Goal: Task Accomplishment & Management: Manage account settings

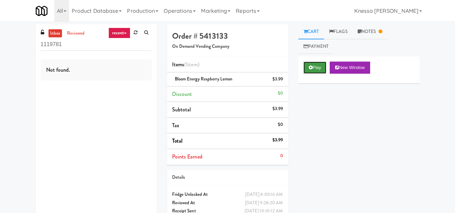
click at [318, 67] on button "Play" at bounding box center [315, 68] width 23 height 12
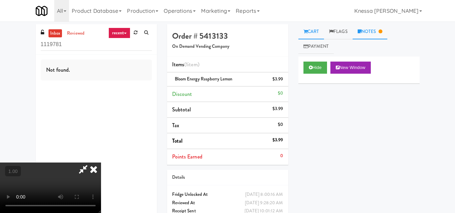
click at [374, 31] on link "Notes" at bounding box center [370, 31] width 35 height 15
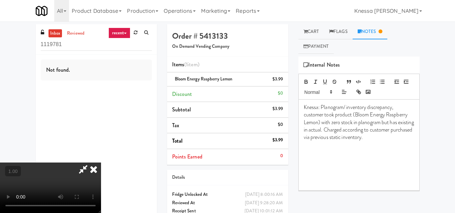
click at [101, 163] on icon at bounding box center [93, 169] width 15 height 13
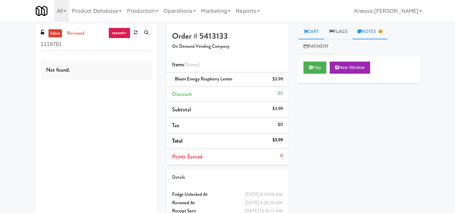
click at [379, 31] on link "Notes" at bounding box center [370, 31] width 35 height 15
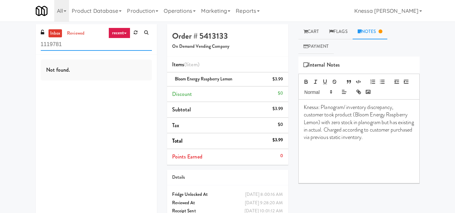
drag, startPoint x: 62, startPoint y: 48, endPoint x: 30, endPoint y: 46, distance: 32.1
click at [30, 46] on div "inbox reviewed recent all unclear take inventory issue suspicious failed recent…" at bounding box center [227, 129] width 455 height 210
paste input "Hale - Pantry - Left"
drag, startPoint x: 94, startPoint y: 46, endPoint x: 35, endPoint y: 46, distance: 58.3
click at [36, 46] on div "inbox reviewed recent all unclear take inventory issue suspicious failed recent…" at bounding box center [96, 39] width 121 height 30
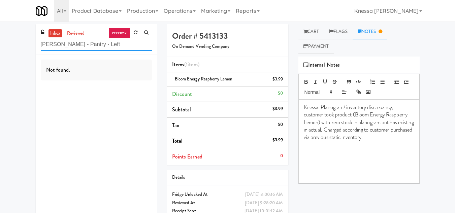
paste input "The Iris - Cooler - Righ"
type input "The Iris - Cooler - Right"
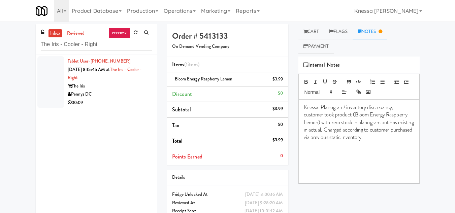
click at [120, 95] on div "Pennys DC" at bounding box center [110, 94] width 84 height 8
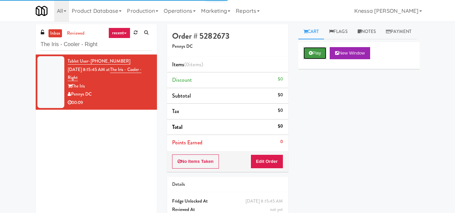
click at [318, 59] on button "Play" at bounding box center [315, 53] width 23 height 12
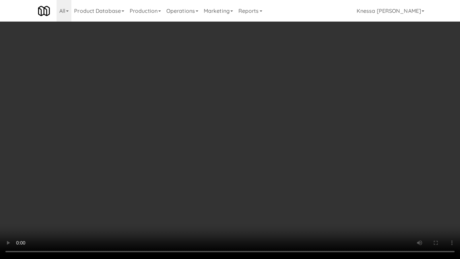
click at [206, 173] on video at bounding box center [230, 129] width 460 height 259
click at [164, 200] on video at bounding box center [230, 129] width 460 height 259
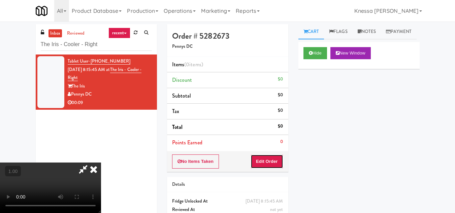
click at [278, 164] on button "Edit Order" at bounding box center [267, 162] width 33 height 14
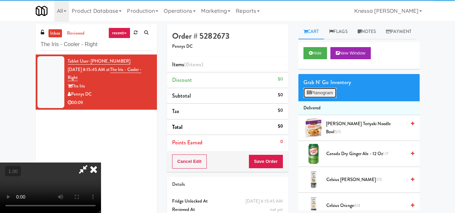
click at [326, 98] on button "Planogram" at bounding box center [320, 93] width 33 height 10
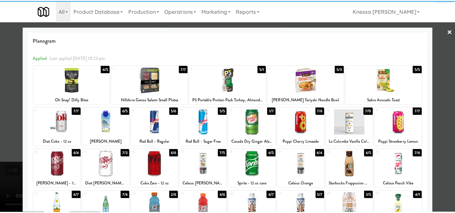
scroll to position [118, 0]
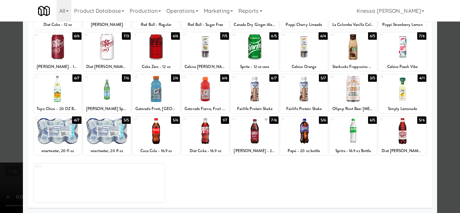
click at [351, 135] on div at bounding box center [354, 131] width 48 height 26
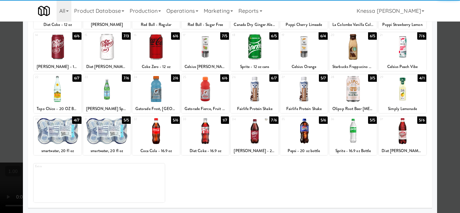
click at [439, 158] on div at bounding box center [230, 106] width 460 height 213
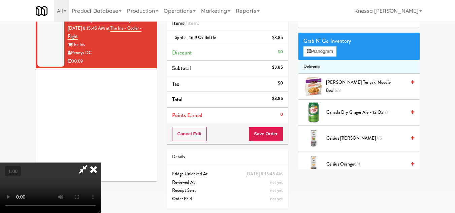
scroll to position [22, 0]
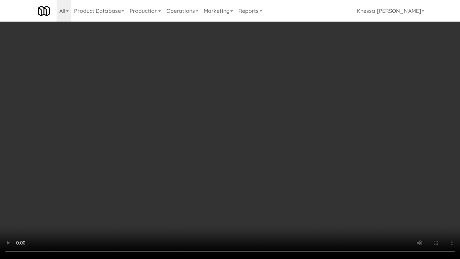
click at [213, 170] on video at bounding box center [230, 129] width 460 height 259
click at [212, 168] on video at bounding box center [230, 129] width 460 height 259
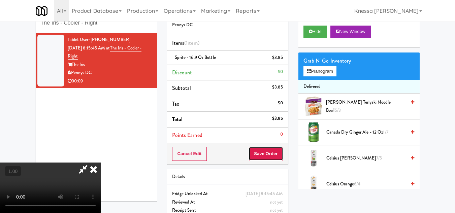
click at [281, 153] on button "Save Order" at bounding box center [266, 154] width 34 height 14
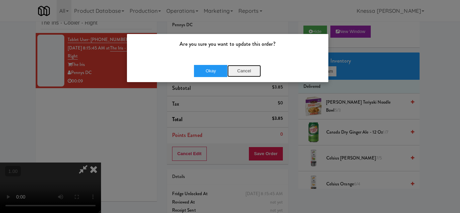
click at [246, 71] on button "Cancel" at bounding box center [244, 71] width 34 height 12
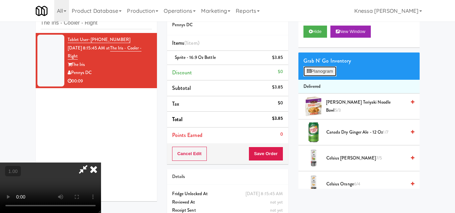
click at [327, 77] on button "Planogram" at bounding box center [320, 71] width 33 height 10
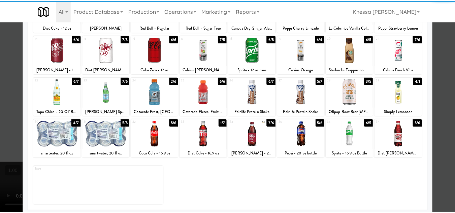
scroll to position [118, 0]
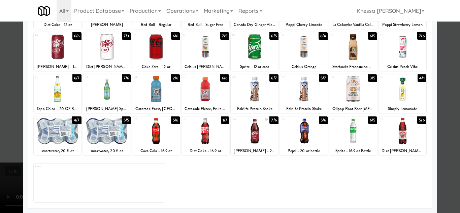
click at [254, 137] on div at bounding box center [255, 131] width 48 height 26
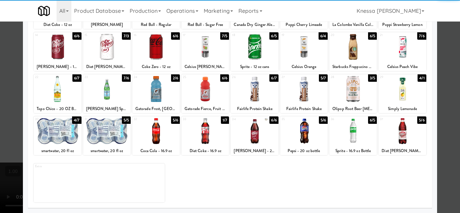
click at [445, 168] on div at bounding box center [230, 106] width 460 height 213
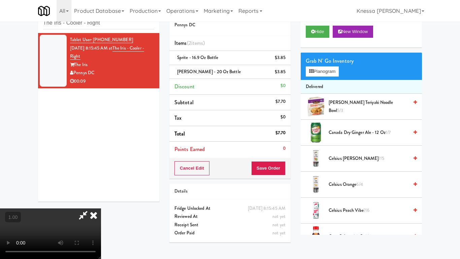
click at [101, 208] on video at bounding box center [50, 233] width 101 height 51
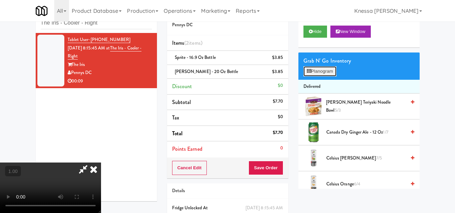
click at [313, 77] on button "Planogram" at bounding box center [320, 71] width 33 height 10
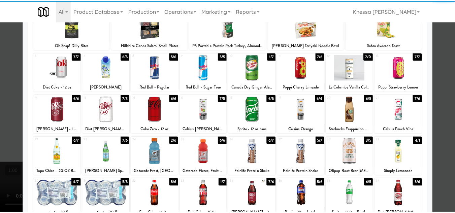
scroll to position [118, 0]
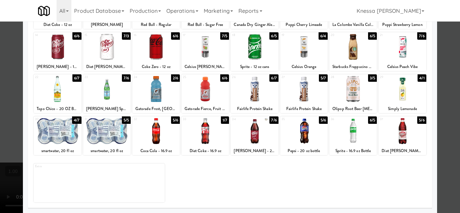
drag, startPoint x: 452, startPoint y: 162, endPoint x: 443, endPoint y: 162, distance: 9.1
click at [452, 162] on div at bounding box center [230, 106] width 460 height 213
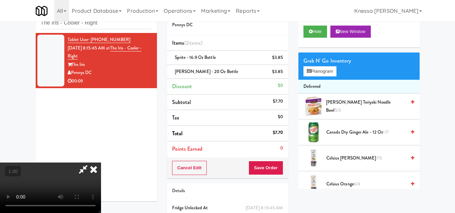
click at [101, 163] on video at bounding box center [50, 188] width 101 height 51
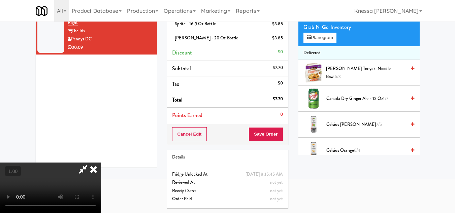
scroll to position [56, 0]
click at [101, 163] on icon at bounding box center [93, 169] width 15 height 13
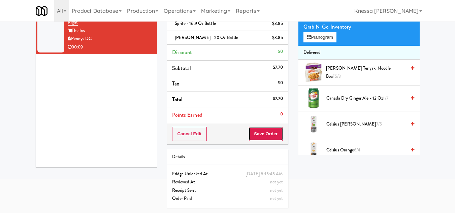
click at [270, 132] on button "Save Order" at bounding box center [266, 134] width 34 height 14
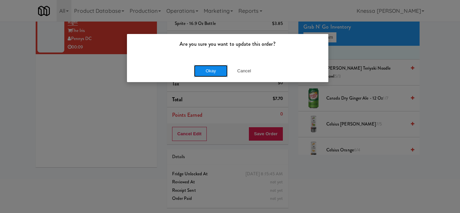
click at [219, 72] on button "Okay" at bounding box center [211, 71] width 34 height 12
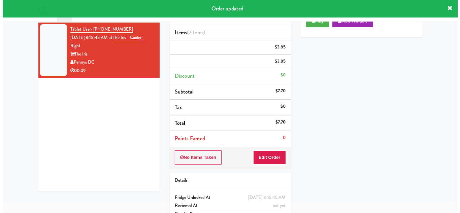
scroll to position [0, 0]
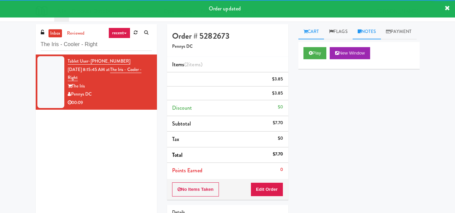
click at [374, 30] on link "Notes" at bounding box center [367, 31] width 29 height 15
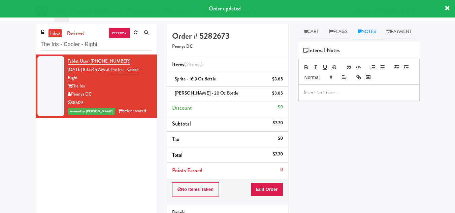
click at [324, 96] on p at bounding box center [359, 92] width 111 height 7
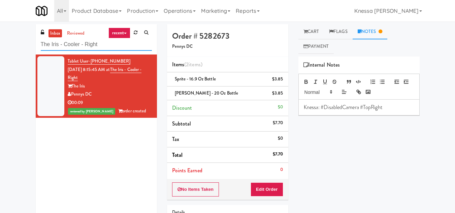
click at [74, 45] on input "The Iris - Cooler - Right" at bounding box center [96, 44] width 111 height 12
paste input "Kelvin - Cooler - Lef"
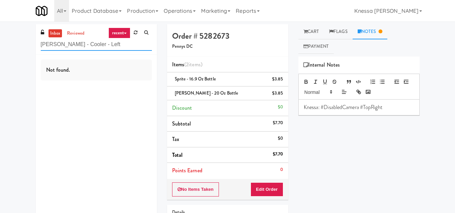
click at [57, 43] on input "Kelvin - Cooler - Left" at bounding box center [96, 44] width 111 height 12
paste input "RAW Training - Fridge"
click at [77, 44] on input "RAW Training - Fridge" at bounding box center [96, 44] width 111 height 12
paste input "Hale - Pantry - Left"
click at [95, 43] on input "Hale - Pantry - Left" at bounding box center [96, 44] width 111 height 12
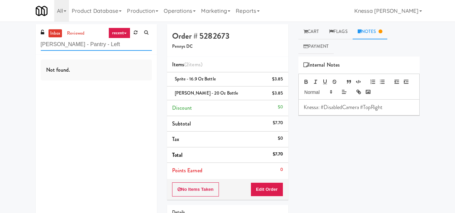
click at [71, 45] on input "Hale - Pantry - Left" at bounding box center [96, 44] width 111 height 12
paste input "Porter Oak Park"
type input "Porter Oak Park"
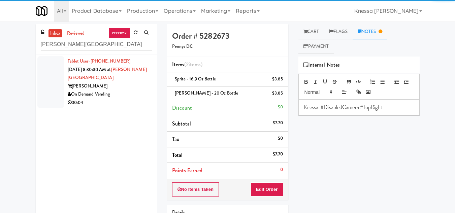
click at [121, 82] on div "Porter" at bounding box center [110, 86] width 84 height 8
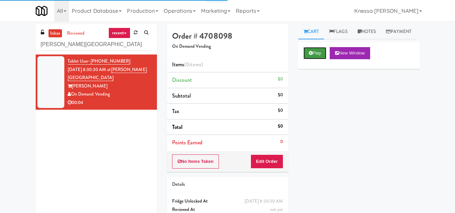
click at [314, 59] on button "Play" at bounding box center [315, 53] width 23 height 12
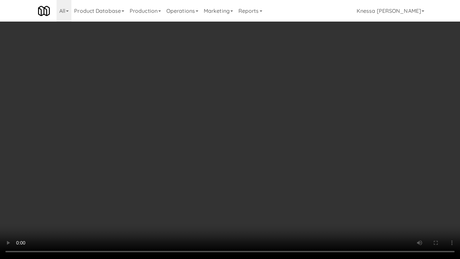
click at [228, 168] on video at bounding box center [230, 129] width 460 height 259
click at [194, 171] on video at bounding box center [230, 129] width 460 height 259
click at [226, 190] on video at bounding box center [230, 129] width 460 height 259
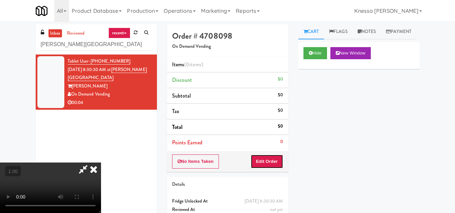
click at [279, 162] on button "Edit Order" at bounding box center [267, 162] width 33 height 14
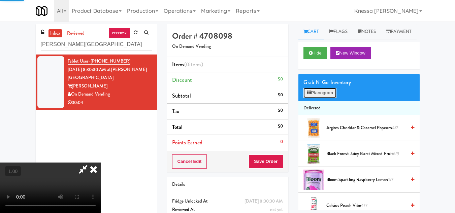
click at [319, 98] on button "Planogram" at bounding box center [320, 93] width 33 height 10
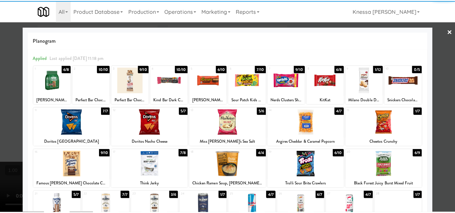
scroll to position [101, 0]
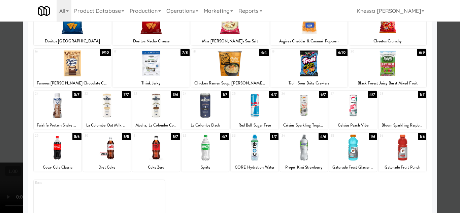
click at [305, 107] on div at bounding box center [304, 106] width 48 height 26
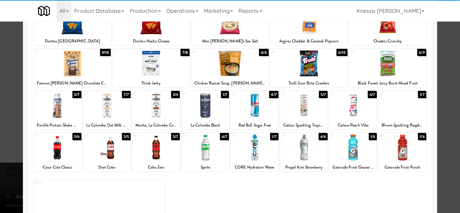
click at [443, 141] on div at bounding box center [230, 106] width 460 height 213
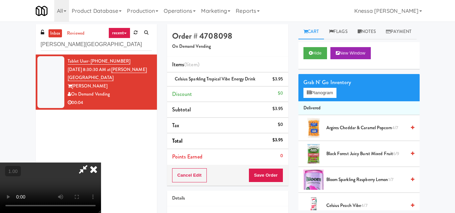
click at [101, 168] on video at bounding box center [50, 188] width 101 height 51
click at [101, 163] on icon at bounding box center [93, 169] width 15 height 13
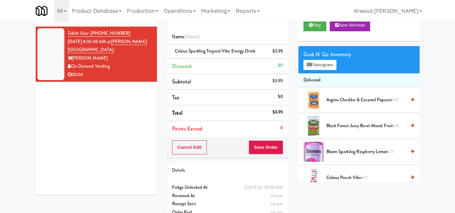
scroll to position [16, 0]
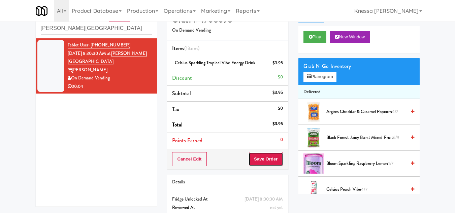
click at [265, 161] on button "Save Order" at bounding box center [266, 159] width 34 height 14
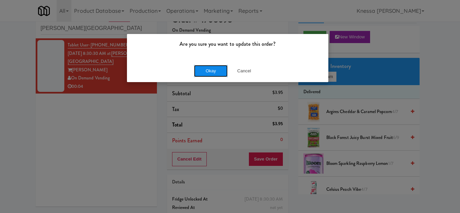
click at [213, 71] on button "Okay" at bounding box center [211, 71] width 34 height 12
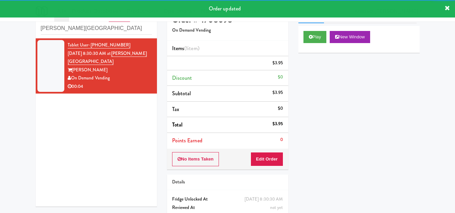
scroll to position [0, 0]
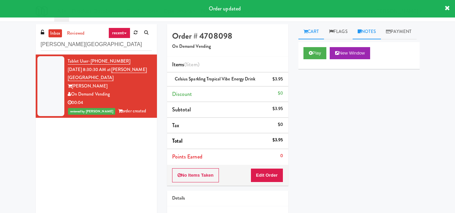
click at [377, 27] on link "Notes" at bounding box center [367, 31] width 29 height 15
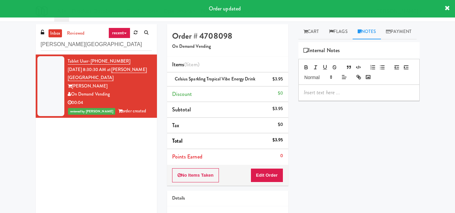
click at [318, 96] on p at bounding box center [359, 92] width 111 height 7
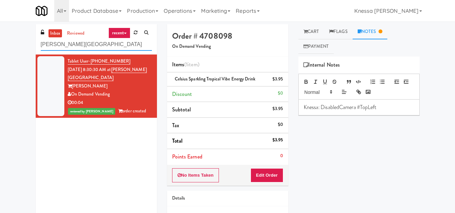
click at [64, 45] on input "Porter Oak Park" at bounding box center [96, 44] width 111 height 12
paste input "Arte KC- Drinks- Right"
type input "Arte KC- Drinks- Right"
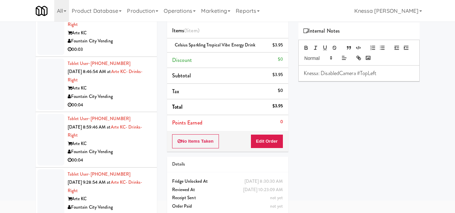
scroll to position [50, 0]
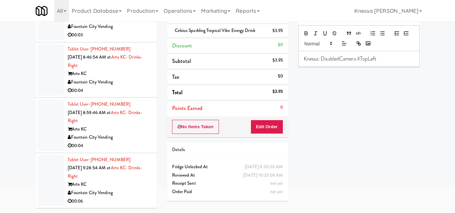
click at [113, 171] on div "Tablet User · (314) 287-0101 Oct 2, 2025 9:28:54 AM at Arte KC- Drinks- Right A…" at bounding box center [110, 181] width 84 height 50
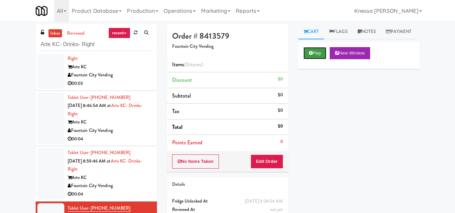
click at [319, 59] on button "Play" at bounding box center [315, 53] width 23 height 12
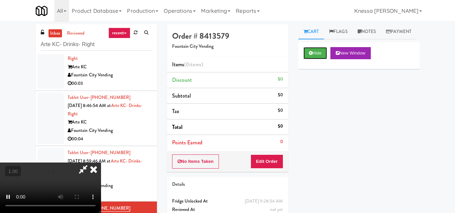
scroll to position [91, 0]
click at [101, 163] on video at bounding box center [50, 188] width 101 height 51
click at [314, 59] on button "Hide" at bounding box center [316, 53] width 24 height 12
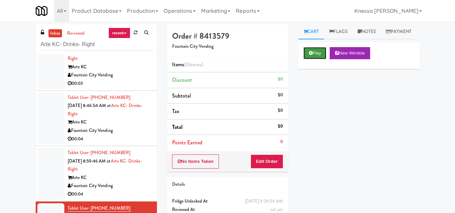
click at [314, 59] on button "Play" at bounding box center [315, 53] width 23 height 12
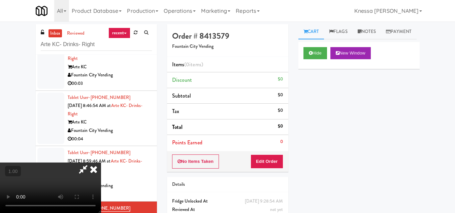
scroll to position [14, 0]
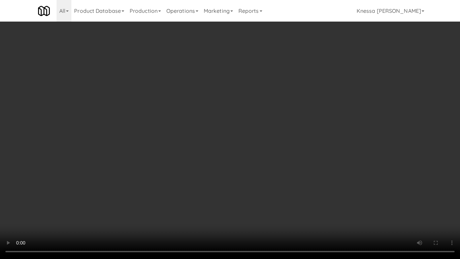
click at [233, 163] on video at bounding box center [230, 129] width 460 height 259
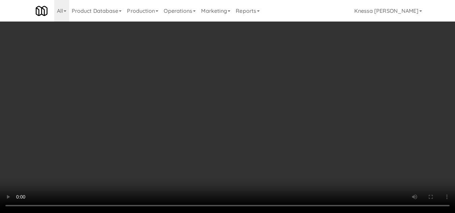
scroll to position [0, 0]
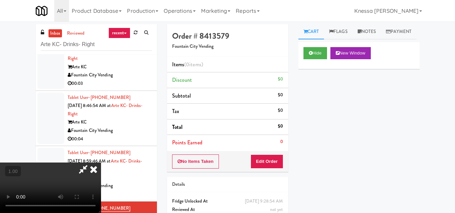
click at [101, 163] on icon at bounding box center [93, 169] width 15 height 13
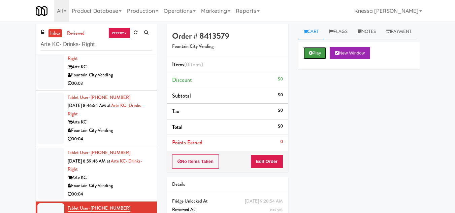
click at [316, 59] on button "Play" at bounding box center [315, 53] width 23 height 12
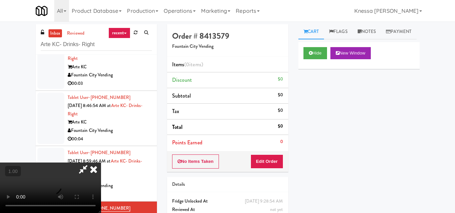
scroll to position [14, 0]
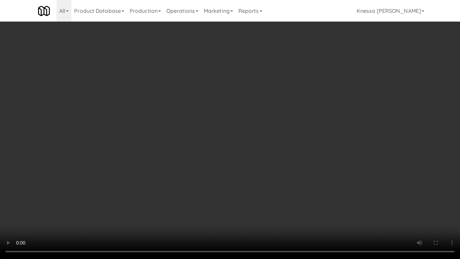
click at [243, 161] on video at bounding box center [230, 129] width 460 height 259
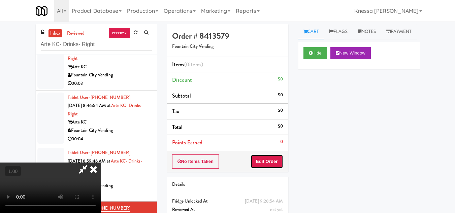
click at [279, 162] on button "Edit Order" at bounding box center [267, 162] width 33 height 14
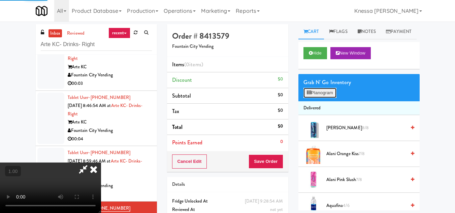
click at [326, 98] on button "Planogram" at bounding box center [320, 93] width 33 height 10
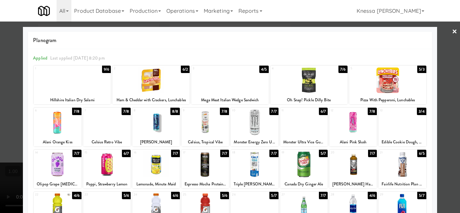
click at [443, 162] on div at bounding box center [230, 106] width 460 height 213
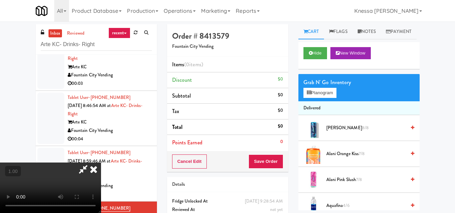
click at [101, 163] on video at bounding box center [50, 188] width 101 height 51
click at [320, 98] on button "Planogram" at bounding box center [320, 93] width 33 height 10
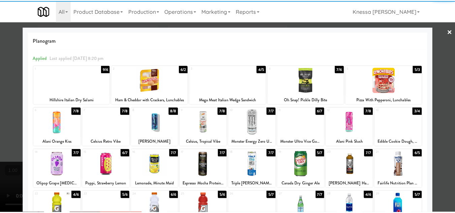
scroll to position [67, 0]
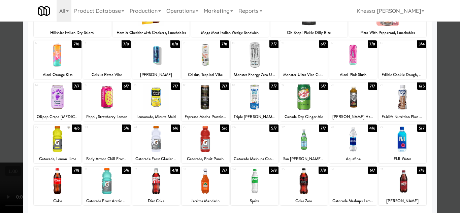
click at [204, 99] on div at bounding box center [206, 97] width 48 height 26
click at [450, 149] on div at bounding box center [230, 106] width 460 height 213
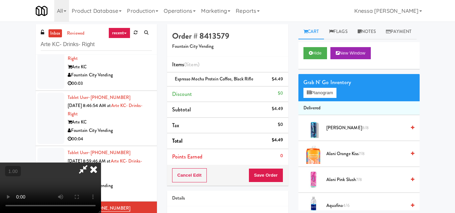
click at [101, 163] on icon at bounding box center [93, 169] width 15 height 13
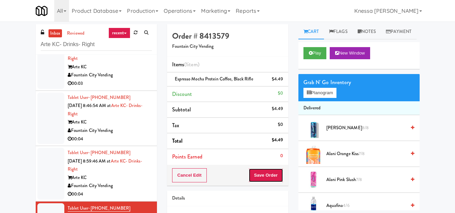
click at [271, 177] on button "Save Order" at bounding box center [266, 176] width 34 height 14
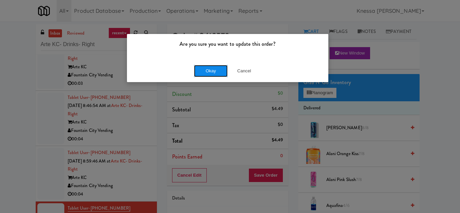
click at [209, 69] on button "Okay" at bounding box center [211, 71] width 34 height 12
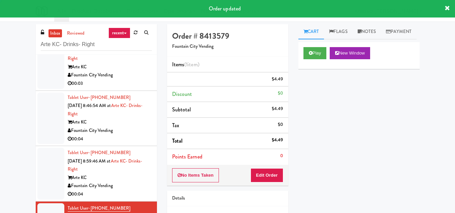
click at [131, 175] on div "Arte KC" at bounding box center [110, 178] width 84 height 8
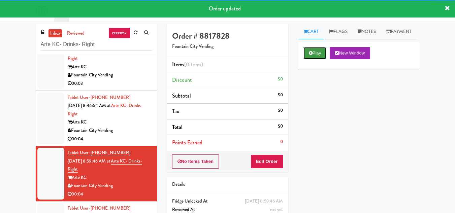
click at [315, 59] on button "Play" at bounding box center [315, 53] width 23 height 12
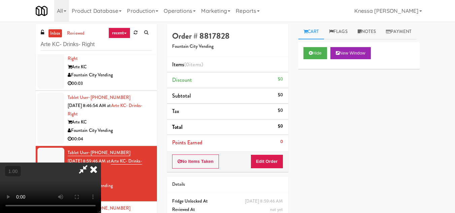
scroll to position [14, 0]
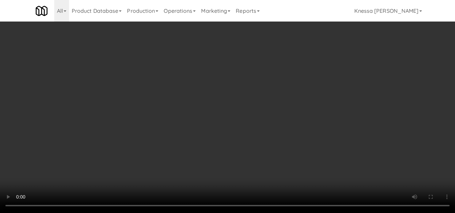
click at [193, 118] on video at bounding box center [227, 106] width 455 height 213
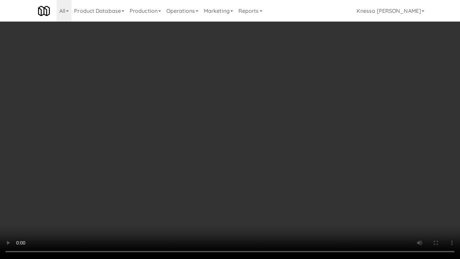
click at [212, 157] on video at bounding box center [230, 129] width 460 height 259
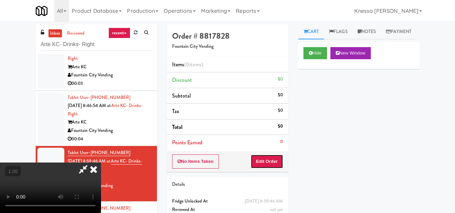
click at [278, 160] on button "Edit Order" at bounding box center [267, 162] width 33 height 14
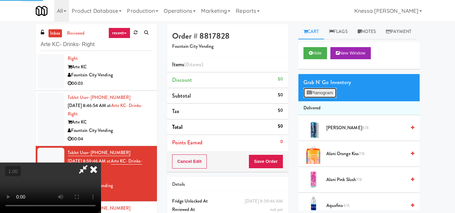
click at [318, 98] on button "Planogram" at bounding box center [320, 93] width 33 height 10
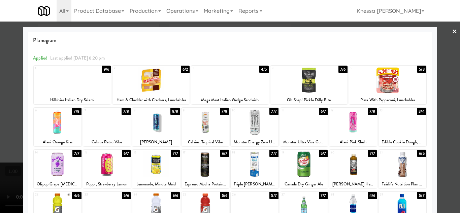
click at [59, 126] on div at bounding box center [58, 123] width 48 height 26
click at [7, 152] on div at bounding box center [230, 106] width 460 height 213
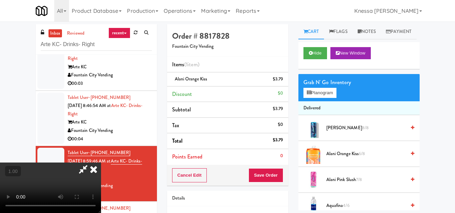
click at [101, 163] on video at bounding box center [50, 188] width 101 height 51
click at [101, 163] on icon at bounding box center [93, 169] width 15 height 13
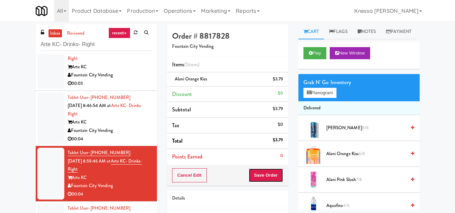
click at [260, 178] on button "Save Order" at bounding box center [266, 176] width 34 height 14
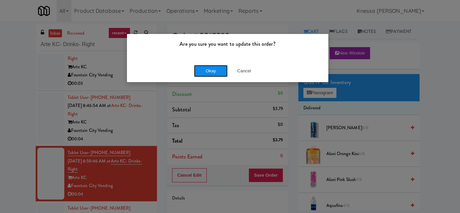
click at [212, 71] on button "Okay" at bounding box center [211, 71] width 34 height 12
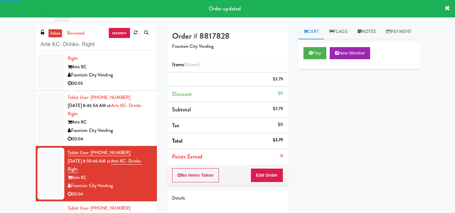
drag, startPoint x: 125, startPoint y: 122, endPoint x: 128, endPoint y: 121, distance: 3.6
click at [125, 122] on div "Arte KC" at bounding box center [110, 122] width 84 height 8
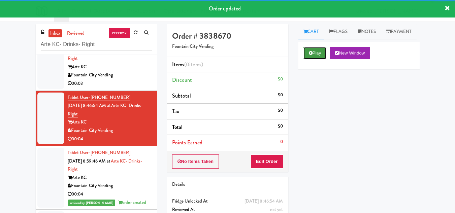
click at [311, 55] on icon at bounding box center [311, 53] width 4 height 4
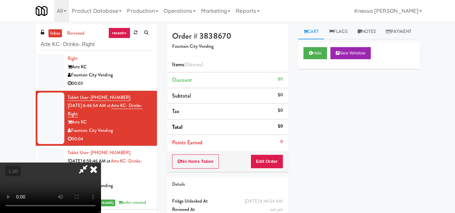
scroll to position [14, 0]
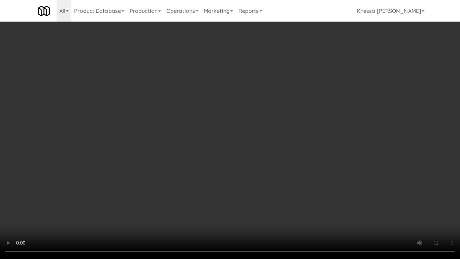
click at [224, 169] on video at bounding box center [230, 129] width 460 height 259
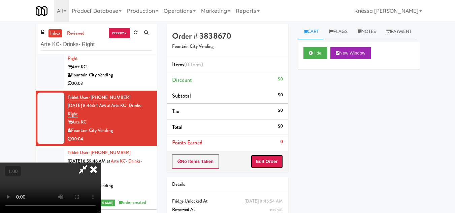
click at [276, 162] on button "Edit Order" at bounding box center [267, 162] width 33 height 14
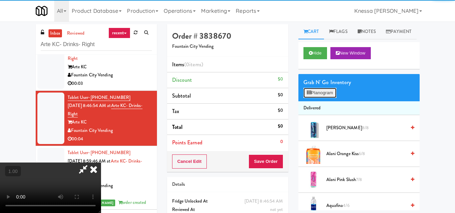
click at [327, 98] on button "Planogram" at bounding box center [320, 93] width 33 height 10
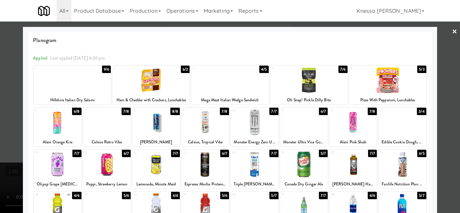
click at [102, 131] on div at bounding box center [107, 123] width 48 height 26
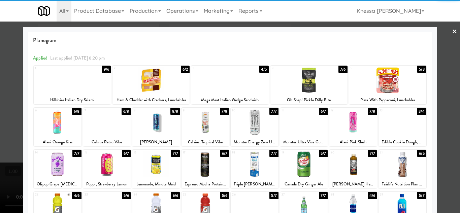
drag, startPoint x: 443, startPoint y: 139, endPoint x: 421, endPoint y: 140, distance: 21.6
click at [442, 139] on div at bounding box center [230, 106] width 460 height 213
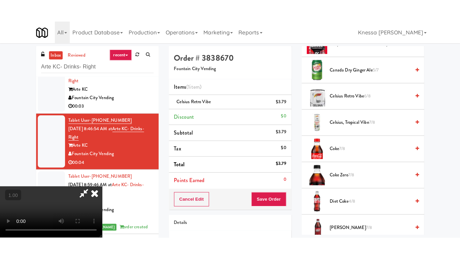
scroll to position [91, 0]
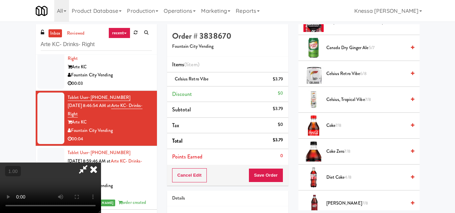
click at [101, 163] on video at bounding box center [50, 188] width 101 height 51
copy span "Celsius Retro Vibe"
drag, startPoint x: 360, startPoint y: 88, endPoint x: 326, endPoint y: 85, distance: 34.2
click at [327, 78] on span "Celsius Retro Vibe 6/8" at bounding box center [367, 74] width 80 height 8
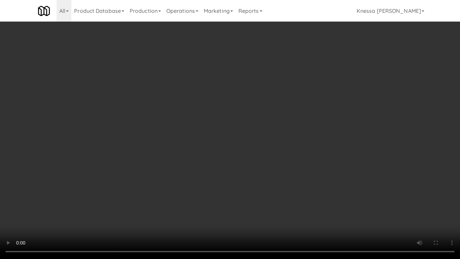
click at [200, 182] on video at bounding box center [230, 129] width 460 height 259
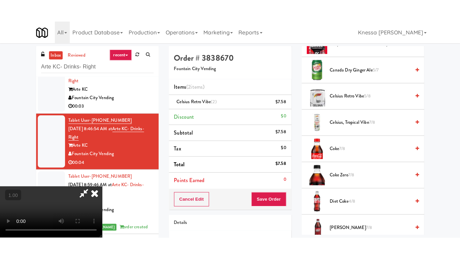
scroll to position [91, 0]
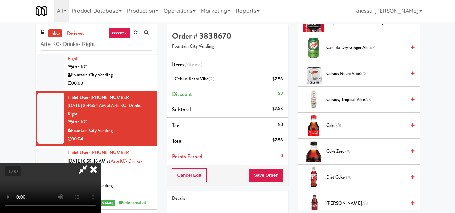
click at [101, 163] on video at bounding box center [50, 188] width 101 height 51
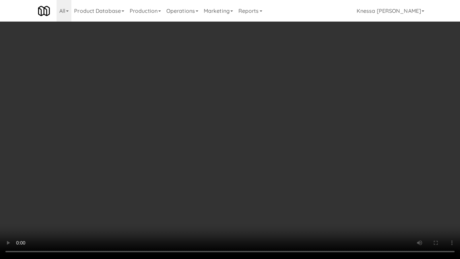
click at [231, 154] on video at bounding box center [230, 129] width 460 height 259
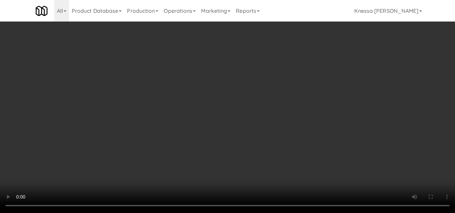
scroll to position [0, 0]
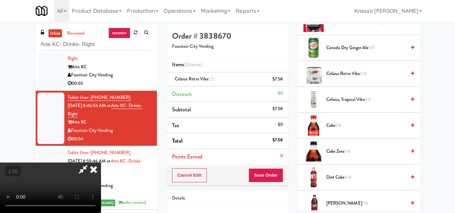
click at [101, 163] on video at bounding box center [50, 188] width 101 height 51
click at [101, 163] on icon at bounding box center [93, 169] width 15 height 13
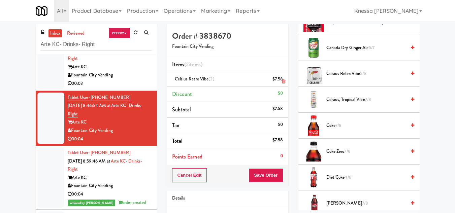
click at [283, 82] on icon at bounding box center [283, 82] width 3 height 4
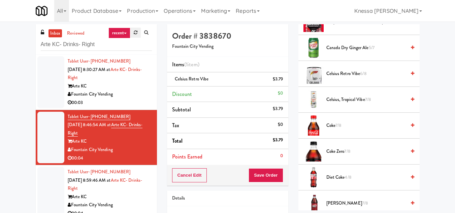
click at [135, 30] on icon at bounding box center [136, 32] width 4 height 4
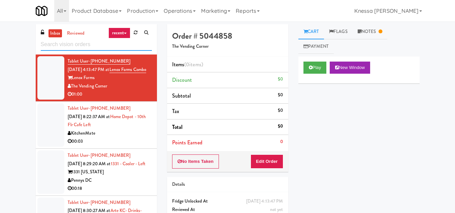
paste input "Arte KC- Drinks- Right"
type input "Arte KC- Drinks- Right"
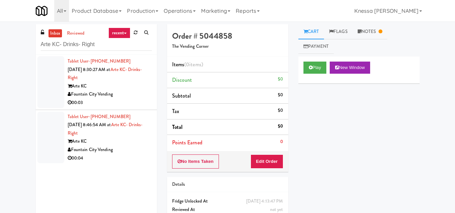
click at [112, 144] on div "Arte KC" at bounding box center [110, 142] width 84 height 8
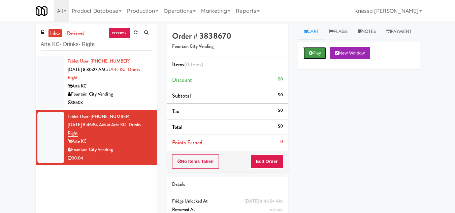
click at [313, 59] on button "Play" at bounding box center [315, 53] width 23 height 12
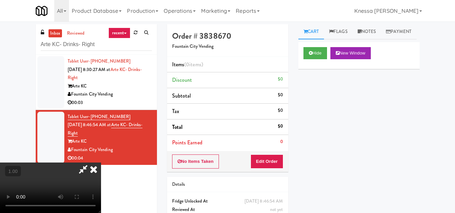
scroll to position [14, 0]
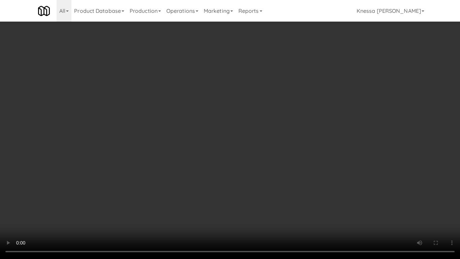
click at [243, 147] on video at bounding box center [230, 129] width 460 height 259
click at [223, 133] on video at bounding box center [230, 129] width 460 height 259
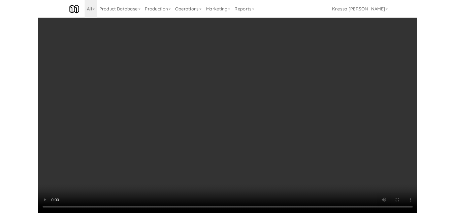
scroll to position [12, 0]
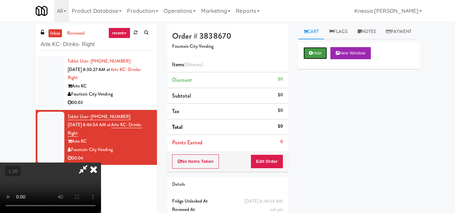
click at [318, 59] on button "Hide" at bounding box center [316, 53] width 24 height 12
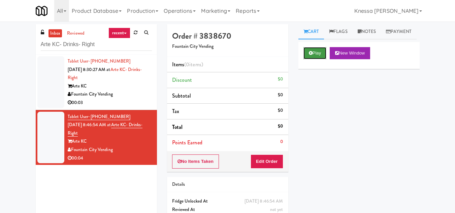
click at [315, 59] on button "Play" at bounding box center [315, 53] width 23 height 12
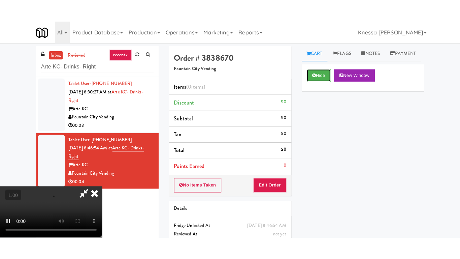
scroll to position [91, 0]
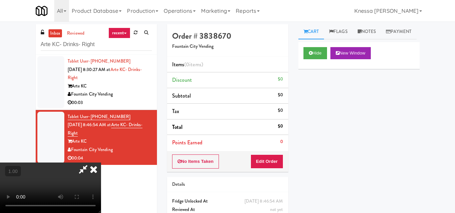
click at [101, 163] on video at bounding box center [50, 188] width 101 height 51
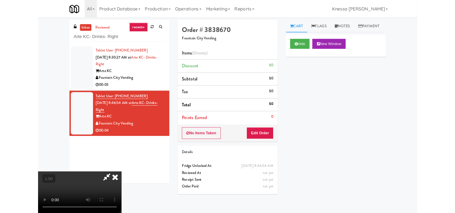
scroll to position [14, 0]
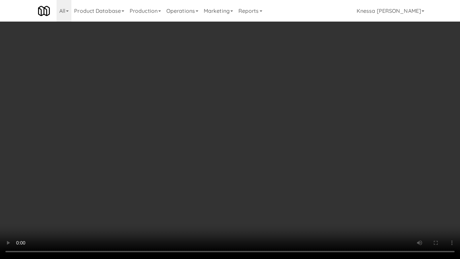
click at [185, 138] on video at bounding box center [230, 129] width 460 height 259
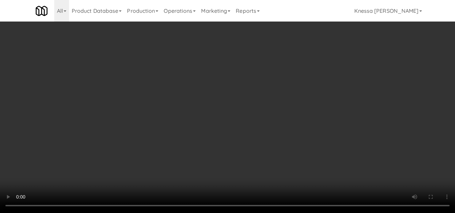
scroll to position [0, 0]
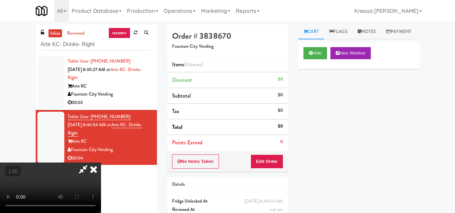
click at [101, 163] on icon at bounding box center [93, 169] width 15 height 13
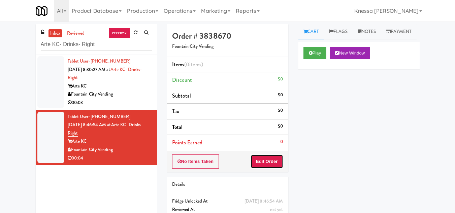
click at [266, 163] on button "Edit Order" at bounding box center [267, 162] width 33 height 14
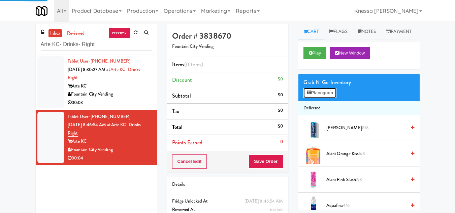
click at [325, 98] on button "Planogram" at bounding box center [320, 93] width 33 height 10
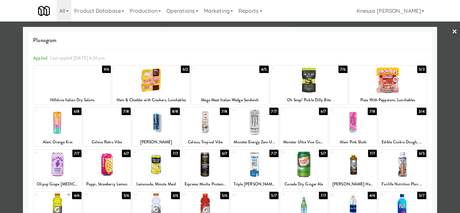
click at [110, 126] on div at bounding box center [107, 123] width 48 height 26
drag, startPoint x: 440, startPoint y: 142, endPoint x: 445, endPoint y: 145, distance: 5.8
click at [441, 143] on div at bounding box center [230, 106] width 460 height 213
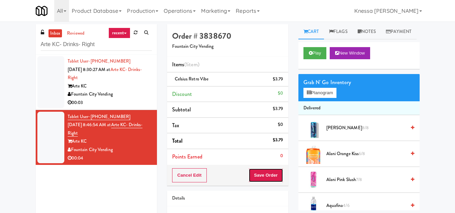
click at [271, 172] on button "Save Order" at bounding box center [266, 176] width 34 height 14
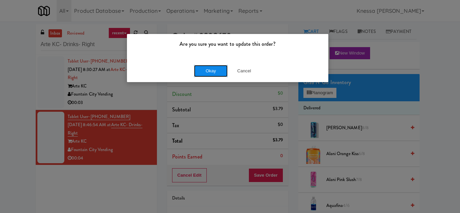
click at [213, 70] on button "Okay" at bounding box center [211, 71] width 34 height 12
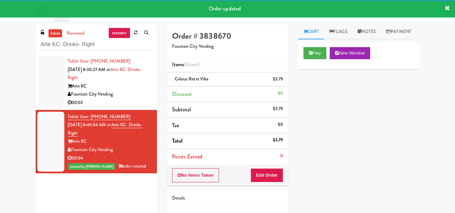
click at [131, 91] on div "Fountain City Vending" at bounding box center [110, 94] width 84 height 8
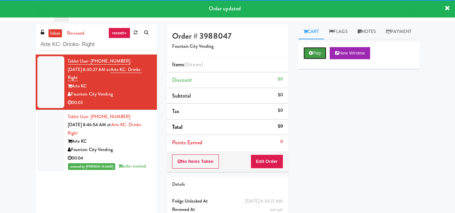
click at [316, 59] on button "Play" at bounding box center [315, 53] width 23 height 12
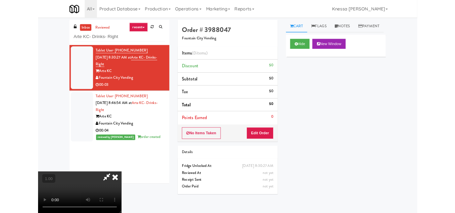
scroll to position [14, 0]
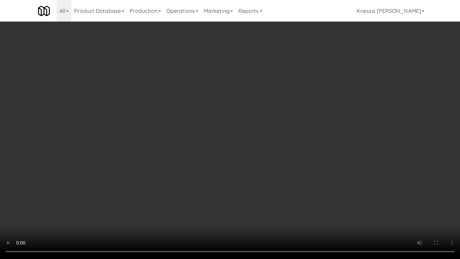
click at [214, 166] on video at bounding box center [230, 129] width 460 height 259
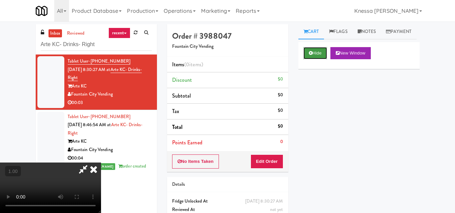
click at [316, 59] on button "Hide" at bounding box center [316, 53] width 24 height 12
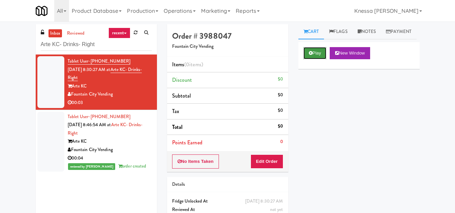
click at [314, 59] on button "Play" at bounding box center [315, 53] width 23 height 12
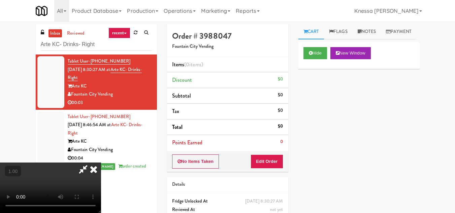
scroll to position [14, 0]
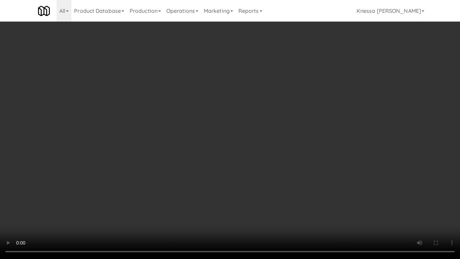
click at [247, 173] on video at bounding box center [230, 129] width 460 height 259
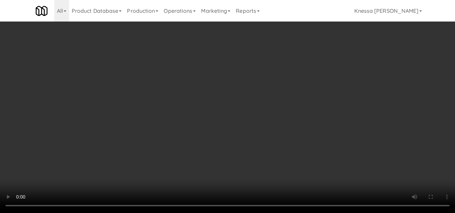
scroll to position [0, 0]
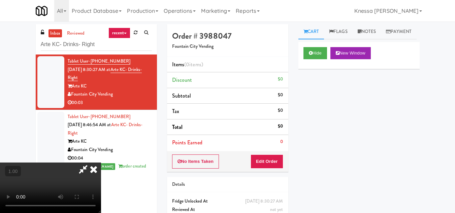
click at [101, 163] on icon at bounding box center [93, 169] width 15 height 13
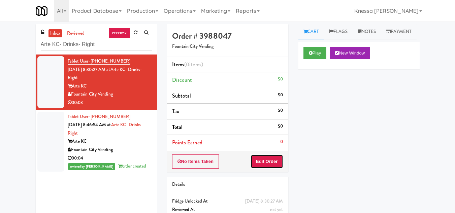
click at [267, 163] on button "Edit Order" at bounding box center [267, 162] width 33 height 14
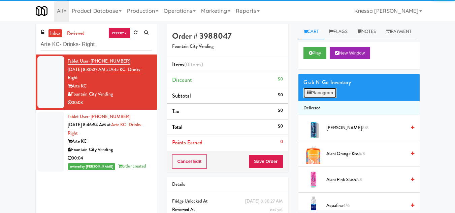
click at [314, 98] on button "Planogram" at bounding box center [320, 93] width 33 height 10
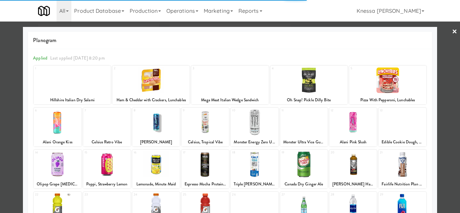
click at [111, 134] on div at bounding box center [107, 123] width 48 height 26
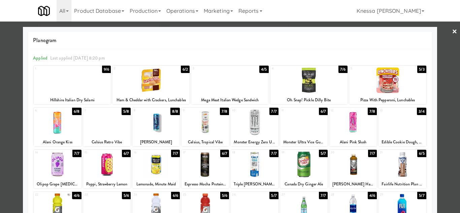
click at [446, 136] on div at bounding box center [230, 106] width 460 height 213
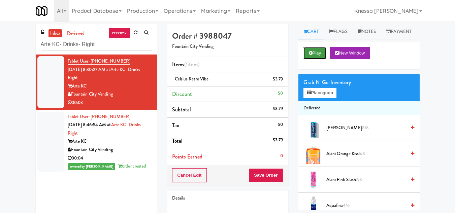
click at [309, 59] on button "Play" at bounding box center [315, 53] width 23 height 12
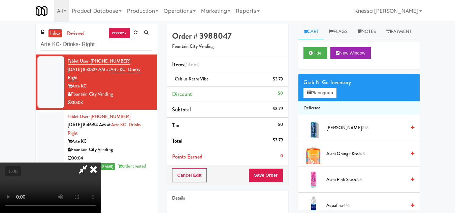
click at [101, 163] on icon at bounding box center [93, 169] width 15 height 13
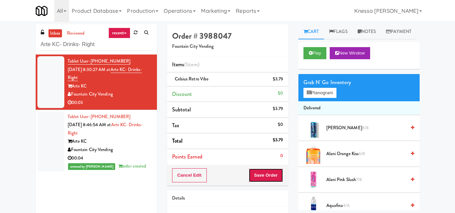
click at [269, 173] on button "Save Order" at bounding box center [266, 176] width 34 height 14
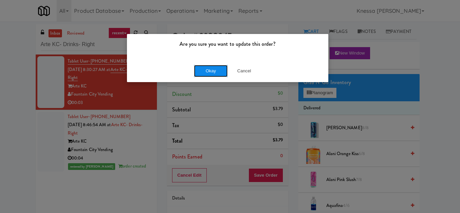
click at [208, 67] on button "Okay" at bounding box center [211, 71] width 34 height 12
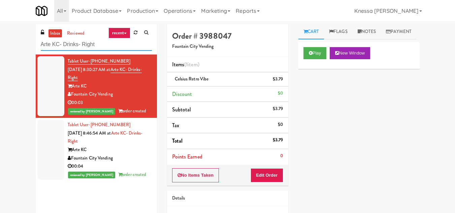
drag, startPoint x: 97, startPoint y: 41, endPoint x: 28, endPoint y: 45, distance: 68.9
click at [28, 45] on div "inbox reviewed recent all unclear take inventory issue suspicious failed recent…" at bounding box center [227, 139] width 455 height 231
paste input "1331 - Cooler - Lef"
type input "1331 - Cooler - Left"
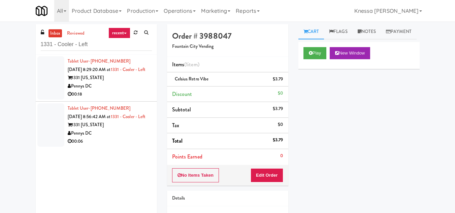
click at [118, 129] on div "1331 Maryland" at bounding box center [110, 125] width 84 height 8
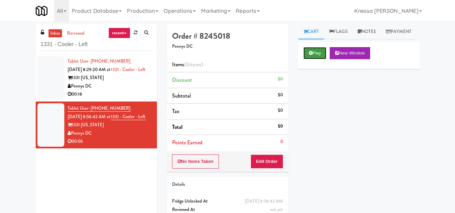
click at [318, 59] on button "Play" at bounding box center [315, 53] width 23 height 12
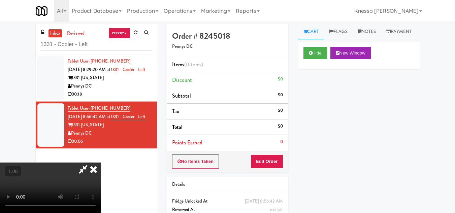
click at [101, 163] on video at bounding box center [50, 188] width 101 height 51
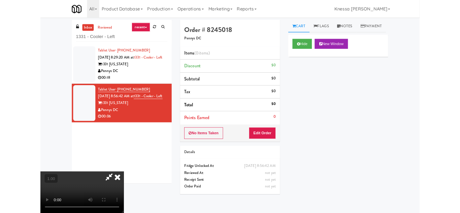
scroll to position [14, 0]
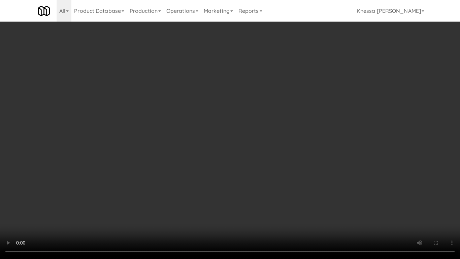
click at [196, 159] on video at bounding box center [230, 129] width 460 height 259
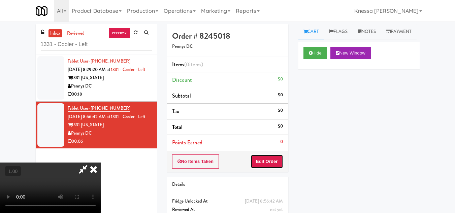
click at [282, 161] on button "Edit Order" at bounding box center [267, 162] width 33 height 14
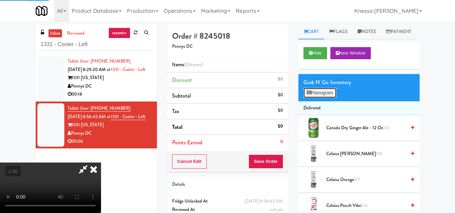
click at [323, 98] on button "Planogram" at bounding box center [320, 93] width 33 height 10
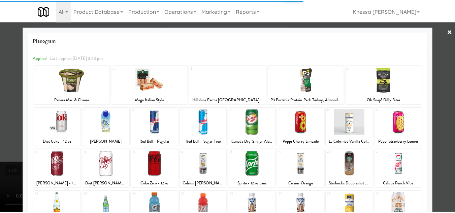
scroll to position [67, 0]
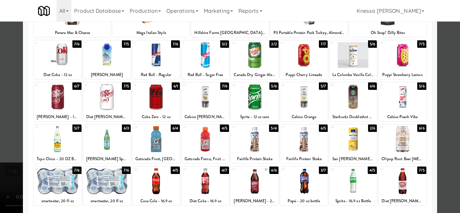
click at [253, 137] on div at bounding box center [255, 139] width 48 height 26
click at [445, 150] on div at bounding box center [230, 106] width 460 height 213
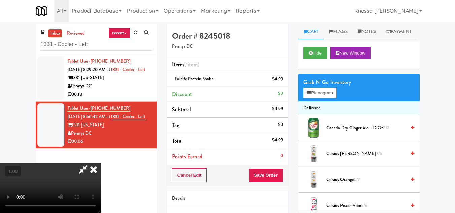
click at [101, 163] on video at bounding box center [50, 188] width 101 height 51
click at [101, 163] on icon at bounding box center [93, 169] width 15 height 13
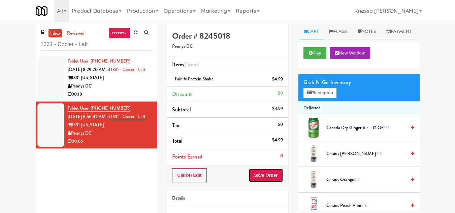
click at [267, 172] on button "Save Order" at bounding box center [266, 176] width 34 height 14
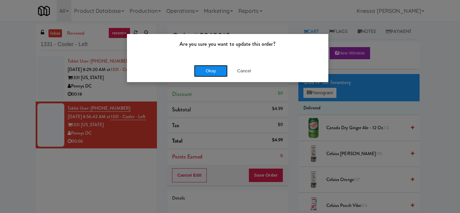
click at [217, 69] on button "Okay" at bounding box center [211, 71] width 34 height 12
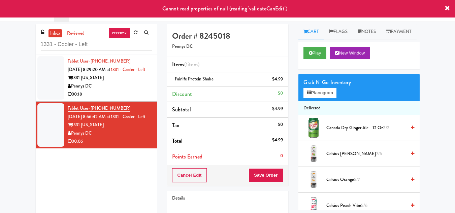
click at [124, 79] on div "Tablet User · (757) 814-6242 Oct 2, 2025 8:29:20 AM at 1331 - Cooler - Left 133…" at bounding box center [110, 77] width 84 height 41
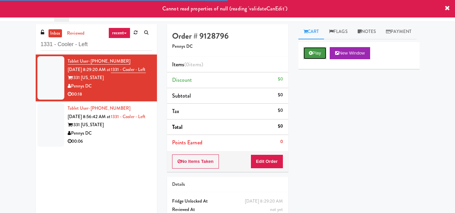
click at [318, 59] on button "Play" at bounding box center [315, 53] width 23 height 12
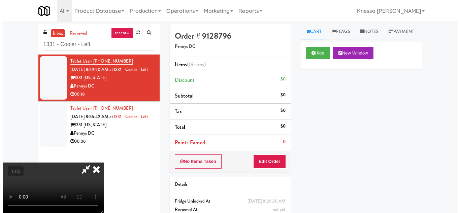
scroll to position [14, 0]
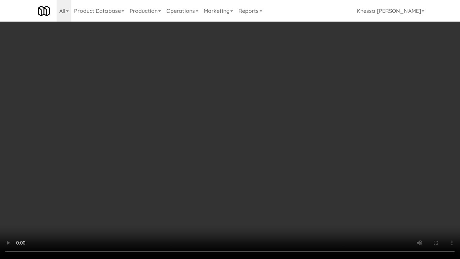
click at [220, 140] on video at bounding box center [230, 129] width 460 height 259
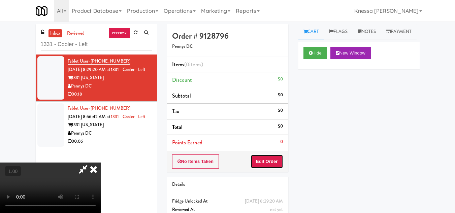
click at [276, 164] on button "Edit Order" at bounding box center [267, 162] width 33 height 14
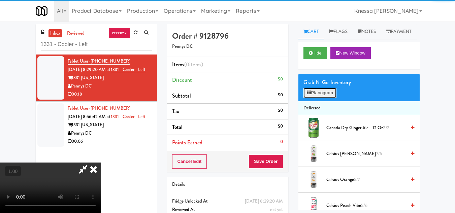
click at [320, 98] on button "Planogram" at bounding box center [320, 93] width 33 height 10
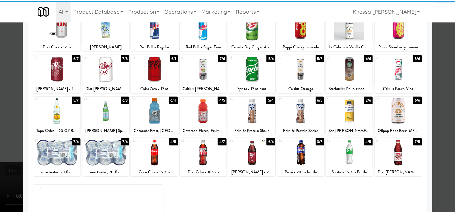
scroll to position [101, 0]
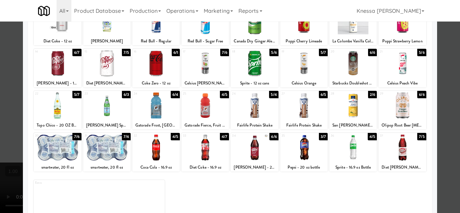
click at [443, 122] on div at bounding box center [230, 106] width 460 height 213
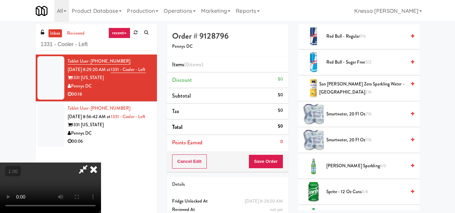
scroll to position [958, 0]
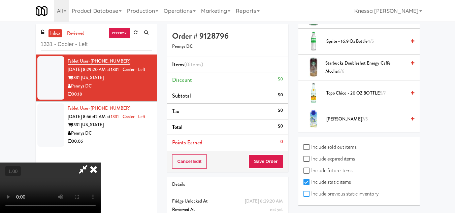
click at [307, 195] on input "Include previous static inventory" at bounding box center [308, 194] width 8 height 5
checkbox input "true"
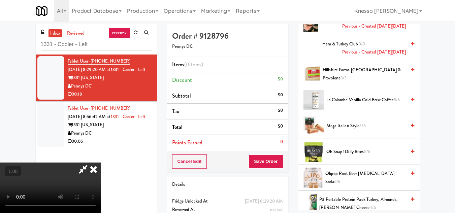
scroll to position [438, 0]
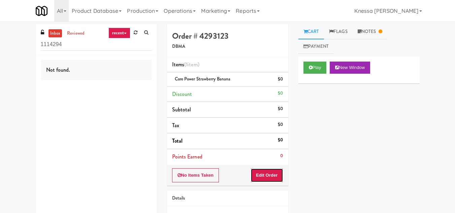
click at [271, 176] on button "Edit Order" at bounding box center [267, 176] width 33 height 14
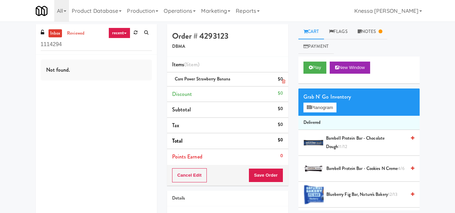
click at [284, 83] on icon at bounding box center [283, 82] width 3 height 4
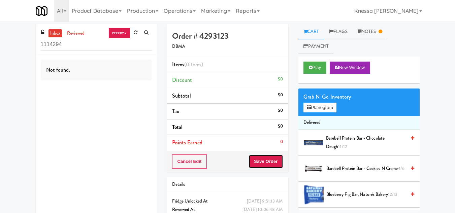
click at [268, 162] on button "Save Order" at bounding box center [266, 162] width 34 height 14
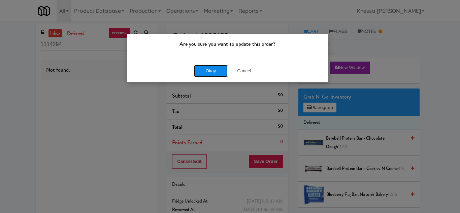
click at [214, 71] on button "Okay" at bounding box center [211, 71] width 34 height 12
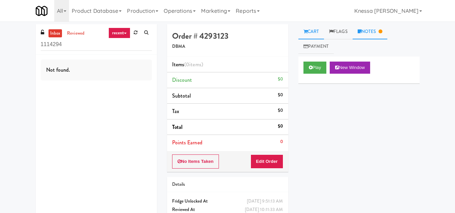
click at [369, 32] on link "Notes" at bounding box center [370, 31] width 35 height 15
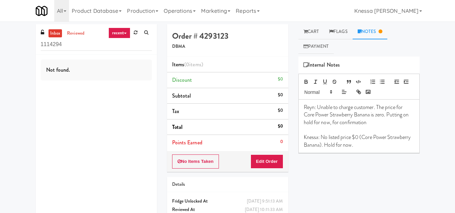
click at [366, 125] on p "Reyn: Unable to charge customer. The price for Core Power Strawberry Banana is …" at bounding box center [359, 115] width 111 height 23
click at [387, 147] on p "Knessa: No listed price $0 (Core Power Strawberry Banana). Hold for now." at bounding box center [359, 141] width 111 height 15
drag, startPoint x: 231, startPoint y: 37, endPoint x: 200, endPoint y: 38, distance: 31.0
click at [200, 38] on h4 "Order # 4293123" at bounding box center [227, 36] width 111 height 9
drag, startPoint x: 75, startPoint y: 45, endPoint x: 30, endPoint y: 46, distance: 44.8
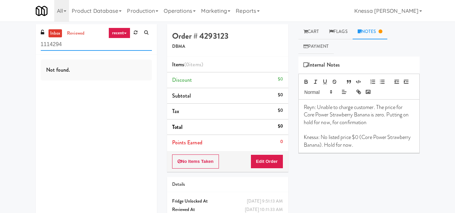
click at [30, 46] on div "inbox reviewed recent all unclear take inventory issue suspicious failed recent…" at bounding box center [227, 132] width 455 height 217
paste input "text"
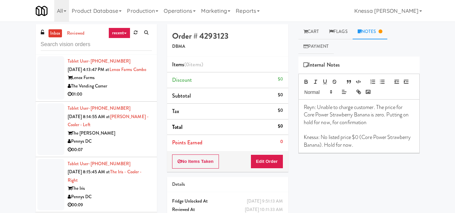
drag, startPoint x: 210, startPoint y: 37, endPoint x: 207, endPoint y: 41, distance: 4.8
click at [210, 37] on h4 "Order # 4293123" at bounding box center [227, 36] width 111 height 9
click at [198, 51] on div "Order # 4293123 DBMA" at bounding box center [227, 40] width 121 height 33
click at [323, 137] on p "Knessa: No listed price $0 (Core Power Strawberry Banana). Hold for now." at bounding box center [359, 141] width 111 height 15
click at [346, 145] on p "Knessa: Still no listed price $0 (Core Power Strawberry Banana). Hold for now." at bounding box center [359, 141] width 111 height 15
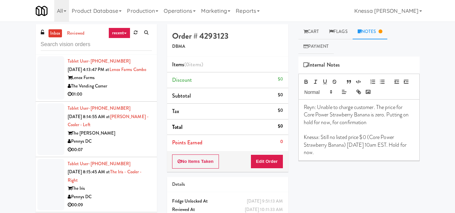
click at [348, 155] on p "Knessa: Still no listed price $0 (Core Power Strawberry Banana) 2/10/2025 10am …" at bounding box center [359, 145] width 111 height 23
click at [347, 145] on p "Knessa: Still no listed price $0 (Core Power Strawberry Banana) 2/10/2025 10am …" at bounding box center [359, 145] width 111 height 23
click at [357, 157] on div "Reyn: Unable to charge customer. The price for Core Power Strawberry Banana is …" at bounding box center [359, 130] width 121 height 61
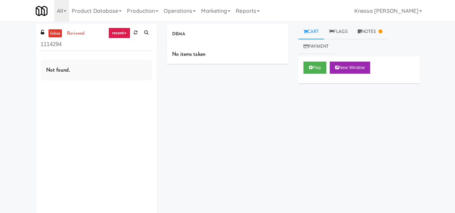
click at [211, 51] on div "No items taken" at bounding box center [227, 54] width 121 height 20
click at [208, 54] on div "No items taken" at bounding box center [227, 54] width 121 height 20
click at [201, 56] on div "No items taken" at bounding box center [227, 54] width 121 height 20
click at [327, 45] on link "Payment" at bounding box center [317, 46] width 36 height 15
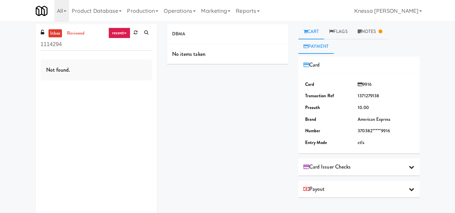
click at [316, 32] on link "Cart" at bounding box center [312, 31] width 26 height 15
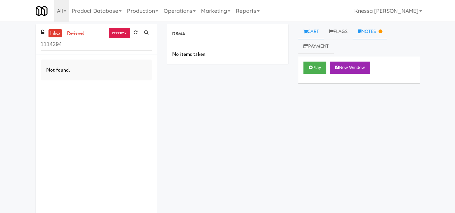
click at [374, 30] on link "Notes" at bounding box center [370, 31] width 35 height 15
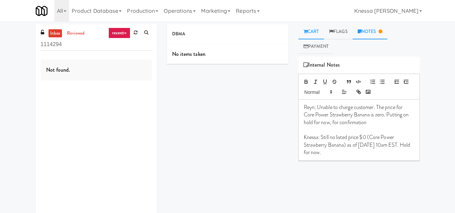
click at [312, 31] on link "Cart" at bounding box center [312, 31] width 26 height 15
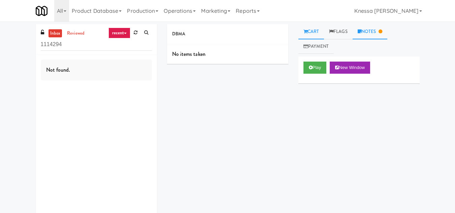
click at [370, 35] on link "Notes" at bounding box center [370, 31] width 35 height 15
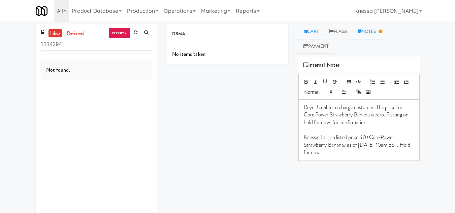
click at [306, 28] on link "Cart" at bounding box center [312, 31] width 26 height 15
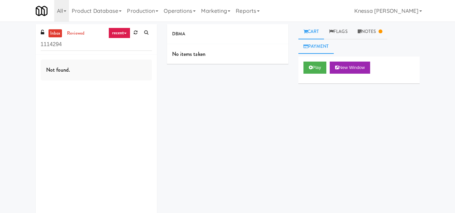
click at [325, 46] on link "Payment" at bounding box center [317, 46] width 36 height 15
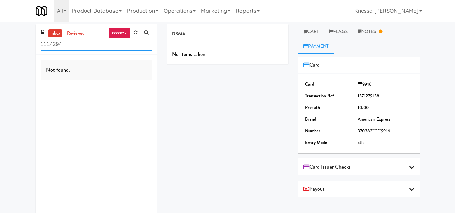
click at [53, 40] on input "1114294" at bounding box center [96, 44] width 111 height 12
paste input "5614997500"
click at [59, 47] on input "15614997500" at bounding box center [96, 44] width 111 height 12
paste input "Royal Oaks"
type input "Royal Oaks"
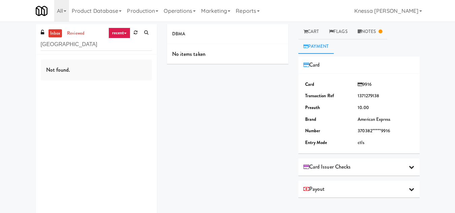
click at [76, 28] on div "inbox reviewed recent all unclear take inventory issue suspicious failed recent…" at bounding box center [96, 39] width 121 height 30
click at [76, 32] on link "reviewed" at bounding box center [75, 33] width 21 height 8
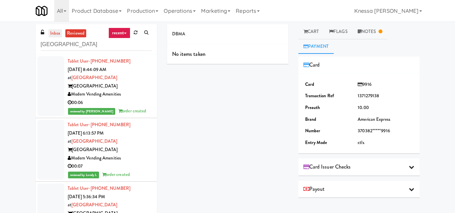
click at [52, 35] on link "inbox" at bounding box center [56, 33] width 14 height 8
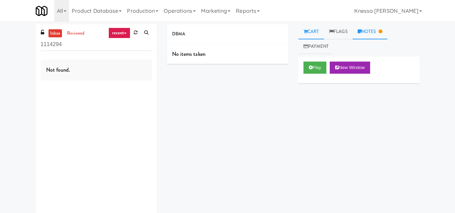
click at [381, 28] on link "Notes" at bounding box center [370, 31] width 35 height 15
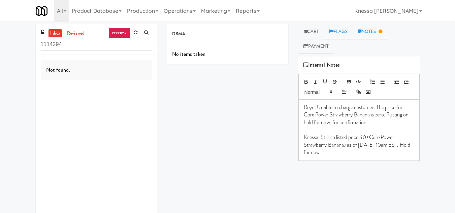
click at [345, 30] on link "Flags" at bounding box center [338, 31] width 29 height 15
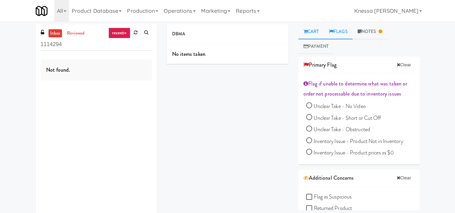
click at [315, 30] on link "Cart" at bounding box center [312, 31] width 26 height 15
